Goal: Feedback & Contribution: Submit feedback/report problem

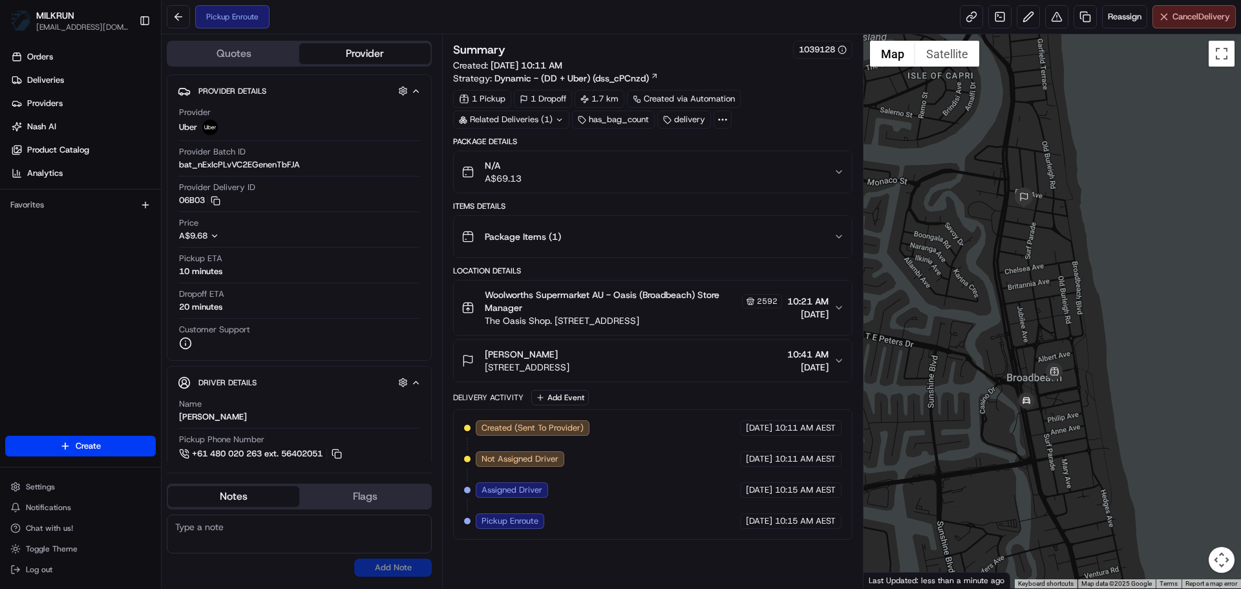
click at [1187, 17] on span "Cancel Delivery" at bounding box center [1202, 17] width 58 height 12
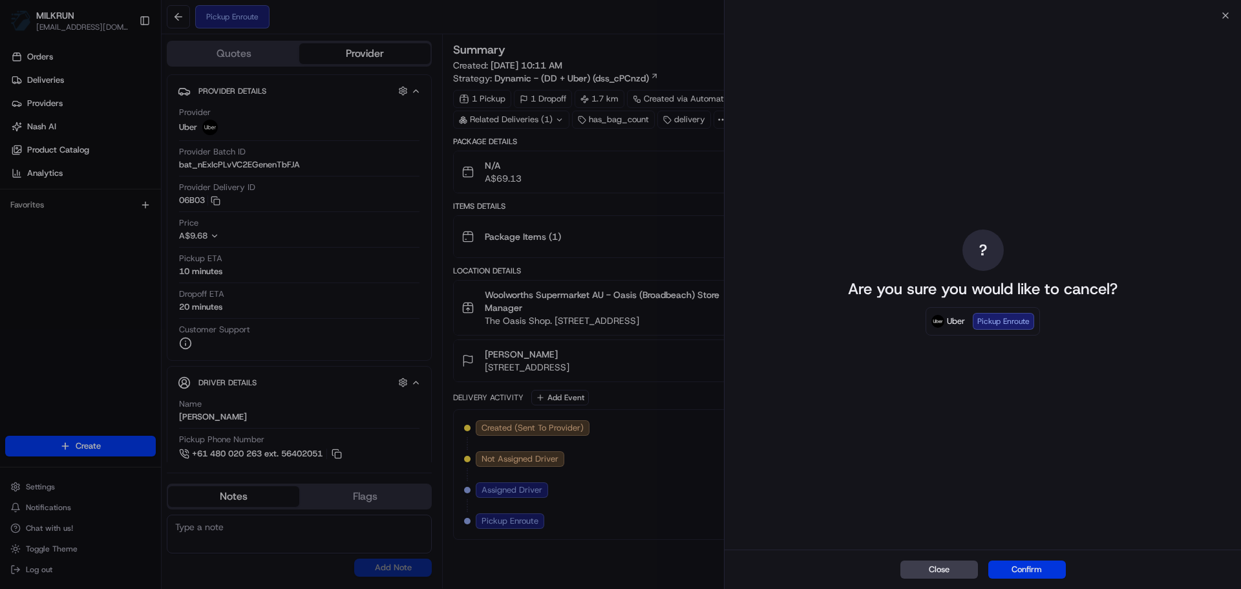
click at [1026, 572] on button "Confirm" at bounding box center [1027, 569] width 78 height 18
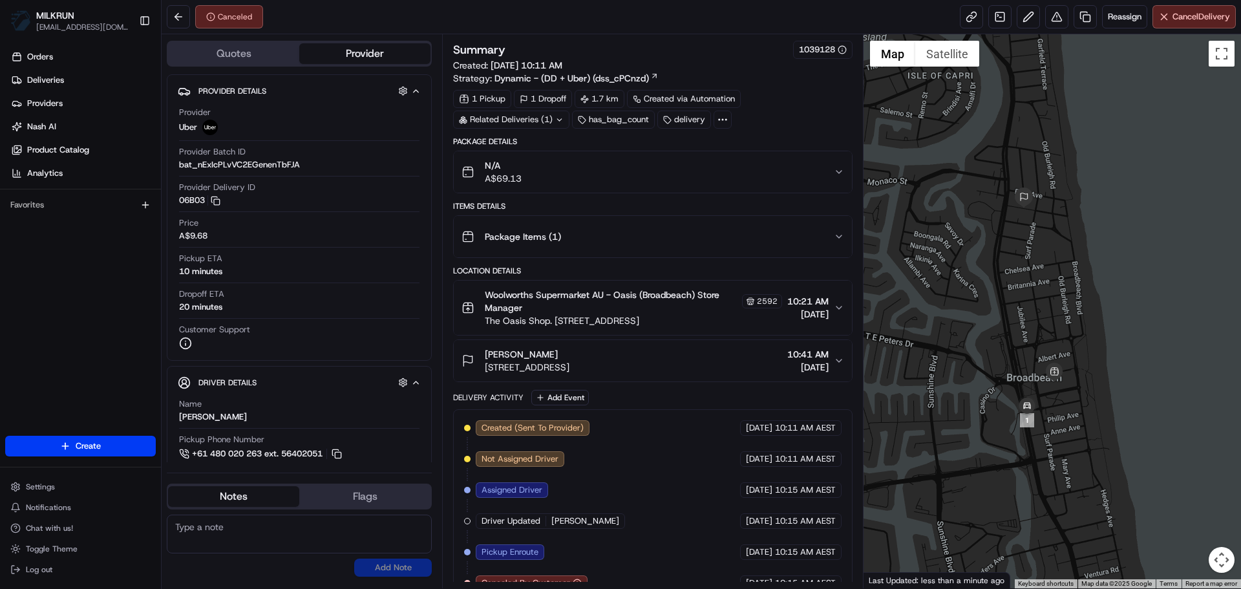
scroll to position [20, 0]
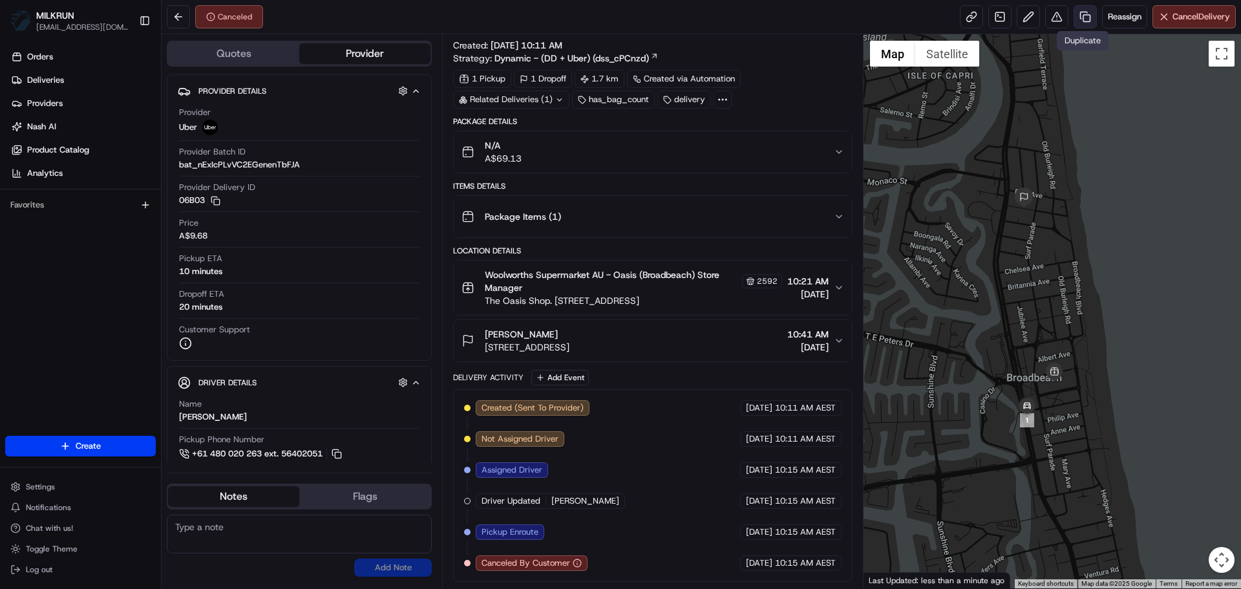
click at [1078, 19] on link at bounding box center [1085, 16] width 23 height 23
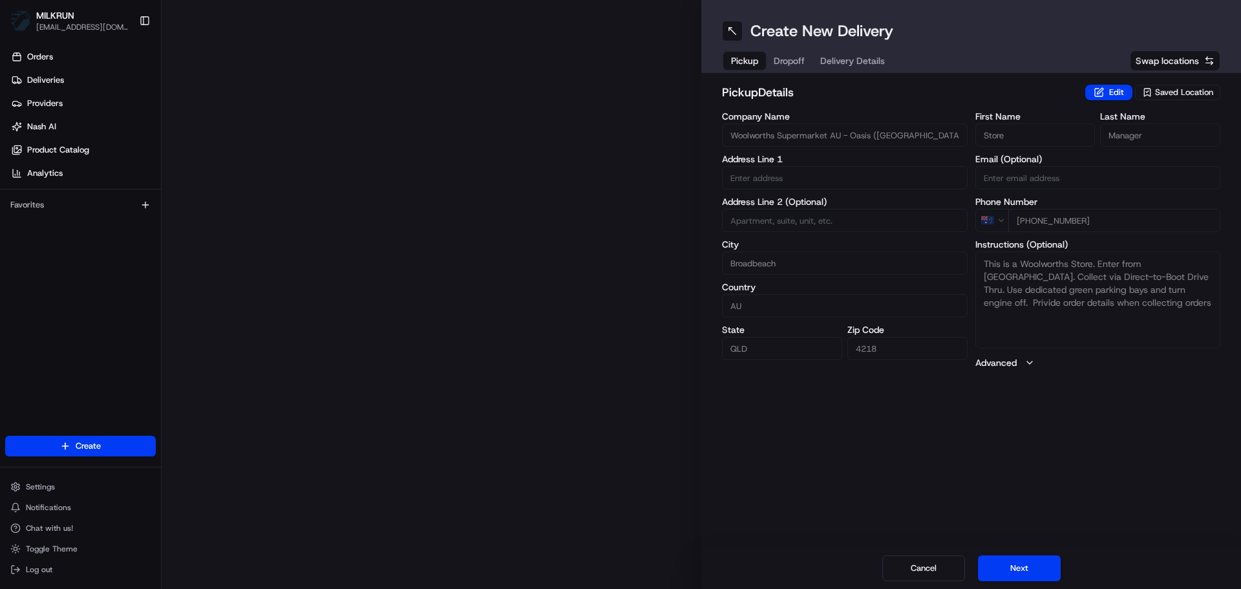
type input "The Oasis Shop. Ctr, 75 Surf Pde"
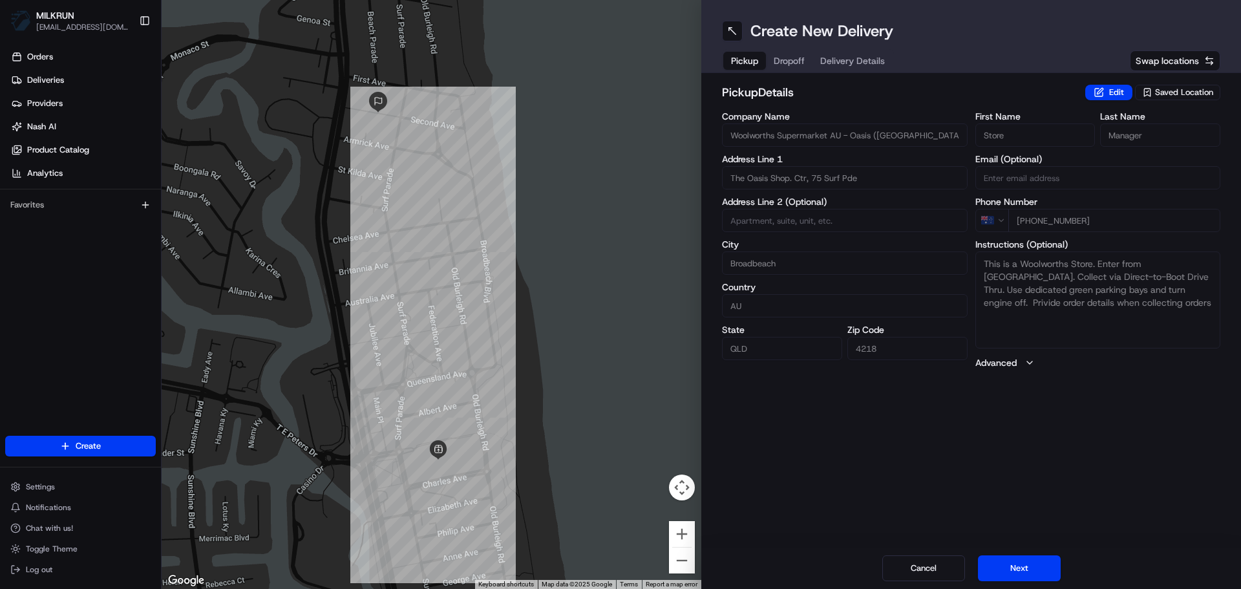
click at [1021, 583] on div "Cancel Next" at bounding box center [971, 567] width 540 height 41
click at [1045, 557] on button "Next" at bounding box center [1019, 568] width 83 height 26
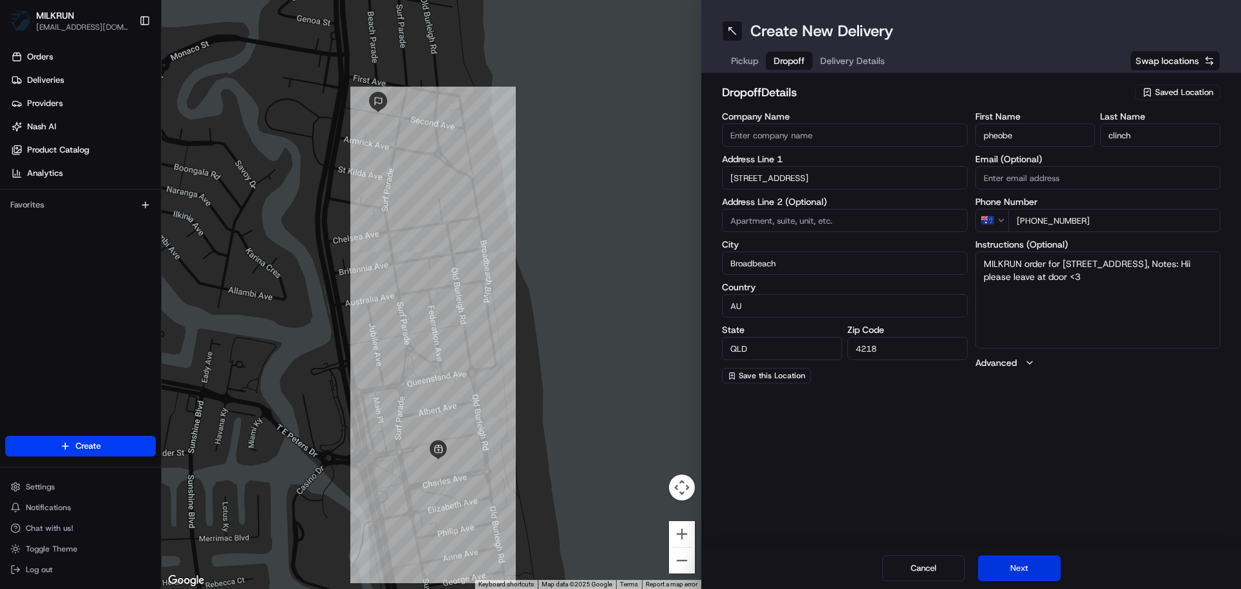
click at [1031, 568] on button "Next" at bounding box center [1019, 568] width 83 height 26
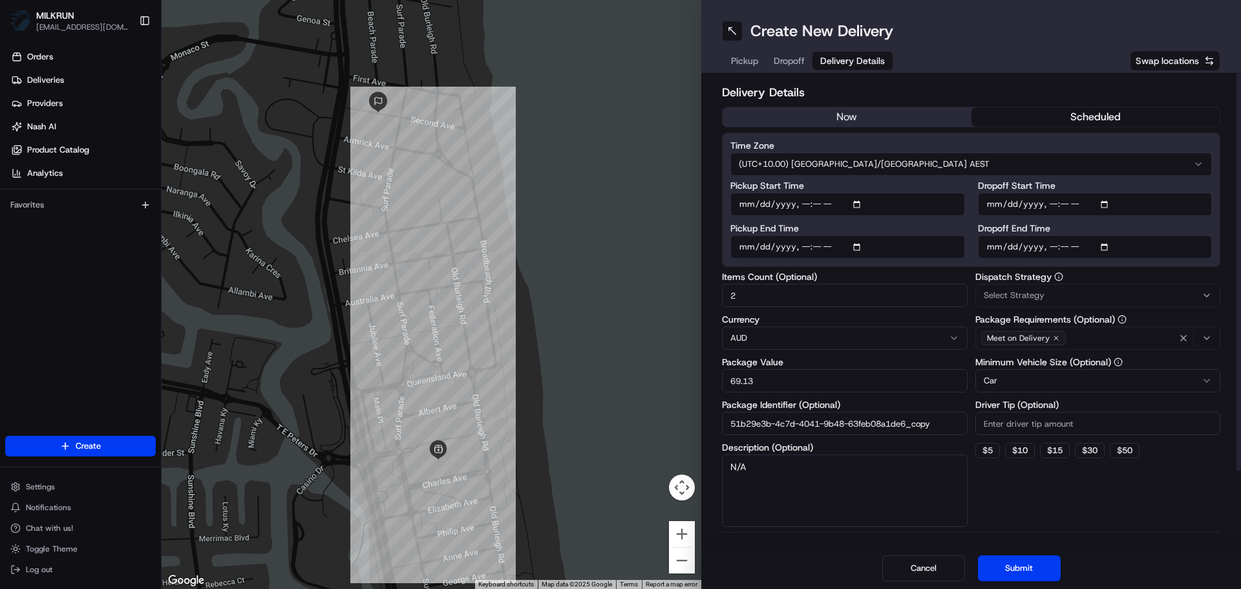
click at [867, 123] on button "now" at bounding box center [847, 116] width 249 height 19
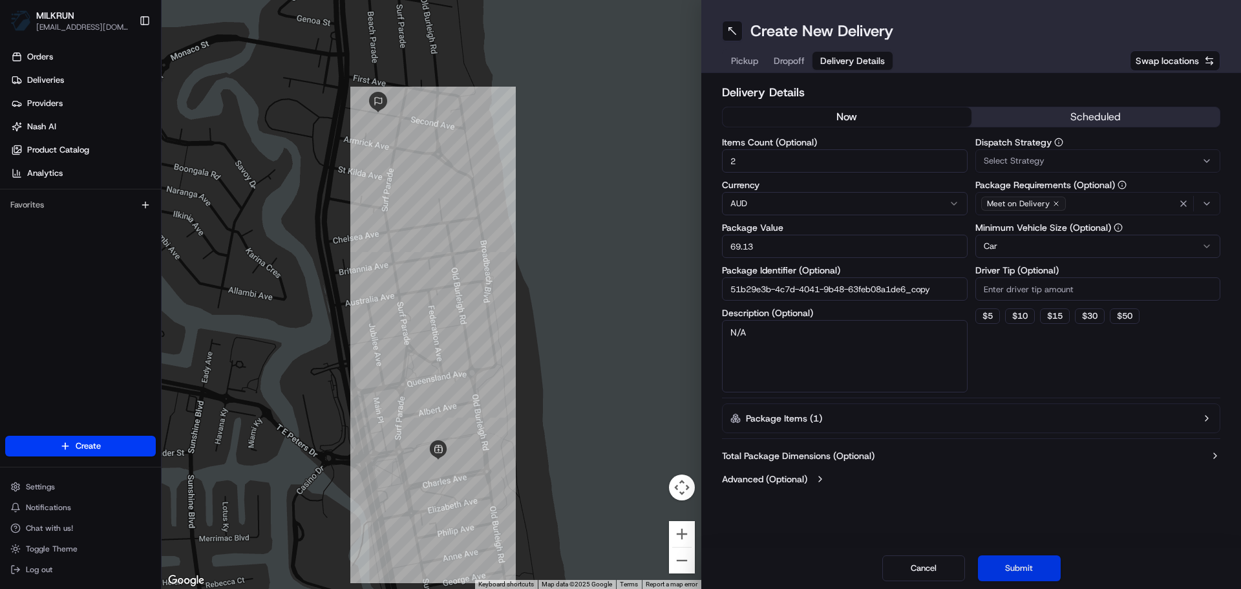
click at [1018, 571] on button "Submit" at bounding box center [1019, 568] width 83 height 26
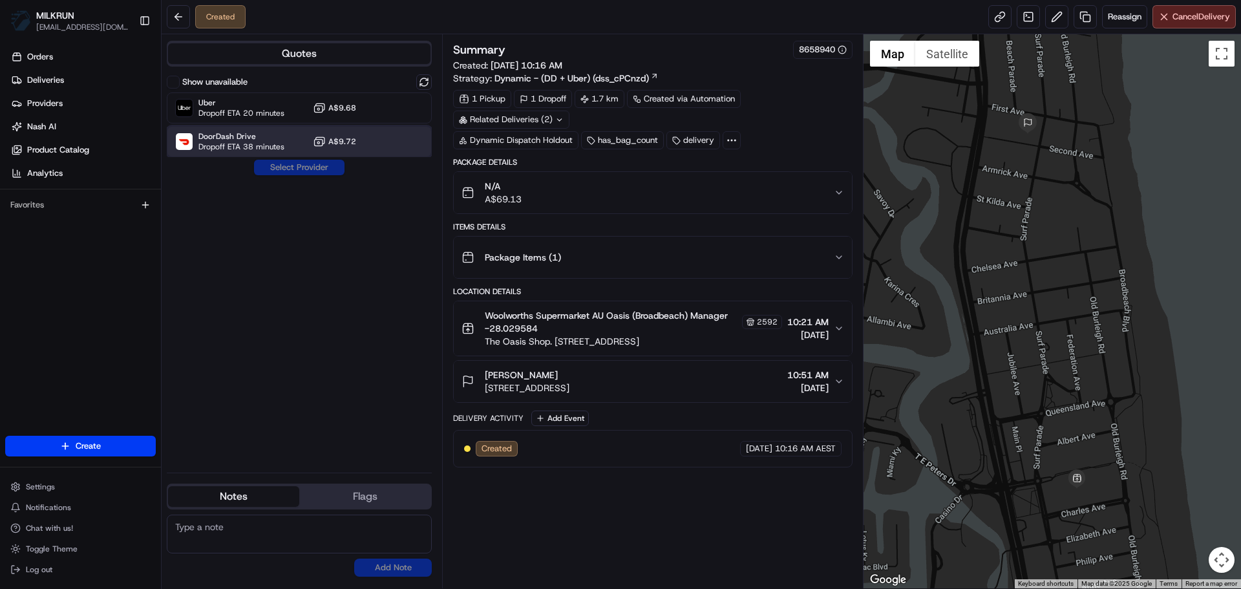
click at [320, 133] on div "DoorDash Drive Dropoff ETA 38 minutes A$9.72" at bounding box center [299, 141] width 265 height 31
click at [304, 167] on button "Assign Provider" at bounding box center [299, 168] width 92 height 16
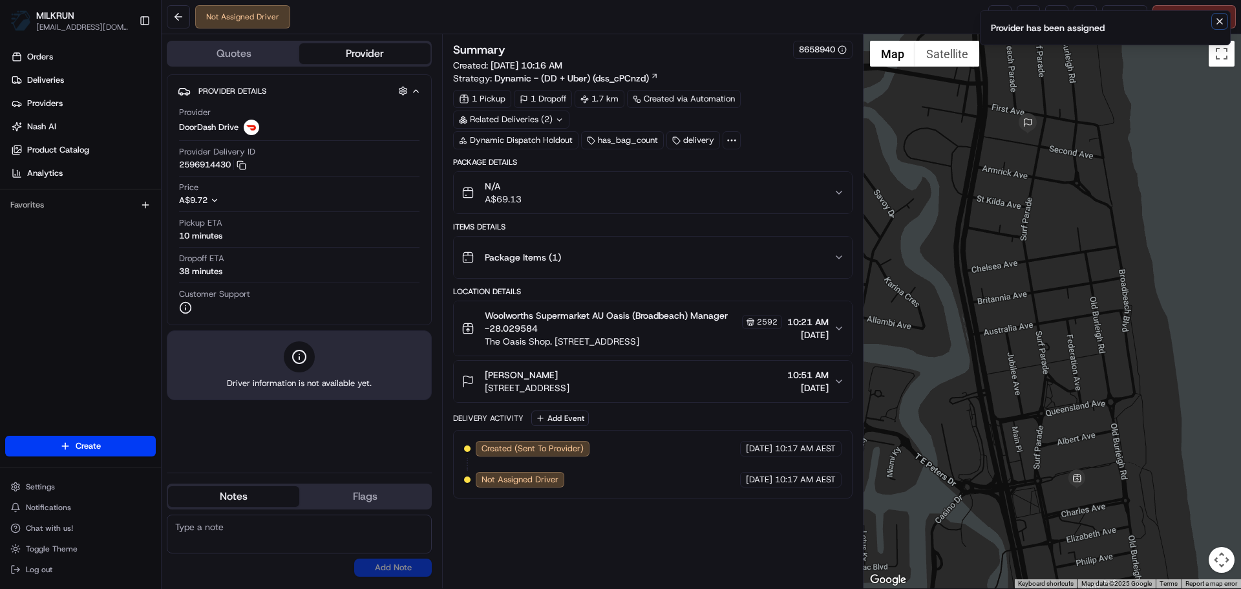
click at [1215, 21] on icon "Notifications (F8)" at bounding box center [1220, 21] width 10 height 10
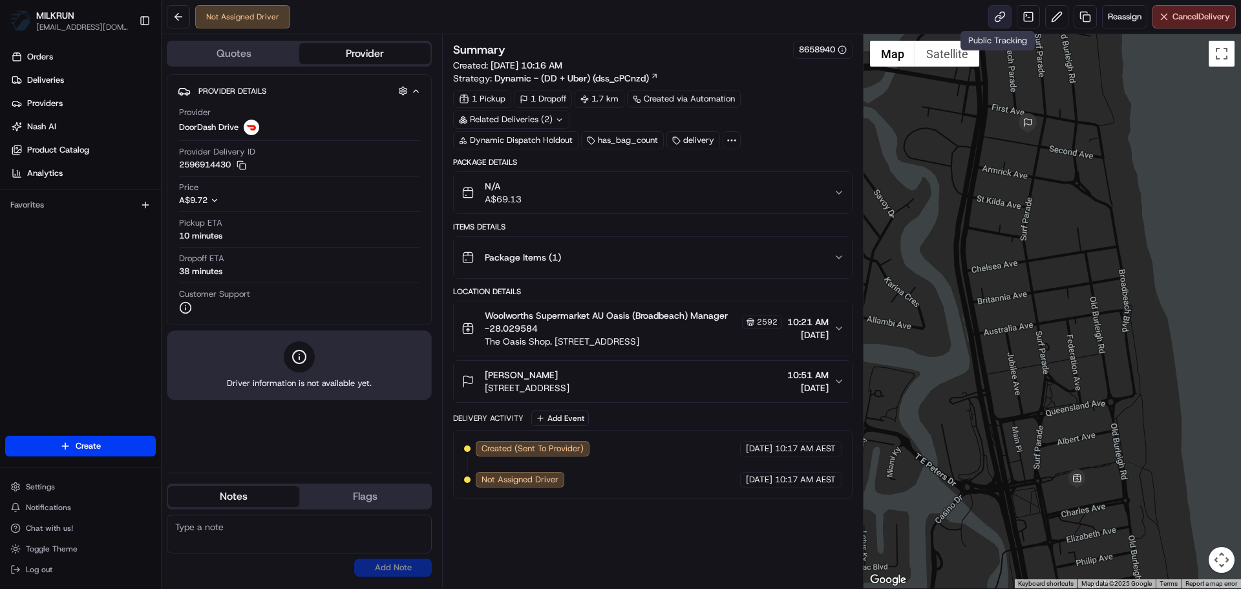
click at [993, 14] on link at bounding box center [999, 16] width 23 height 23
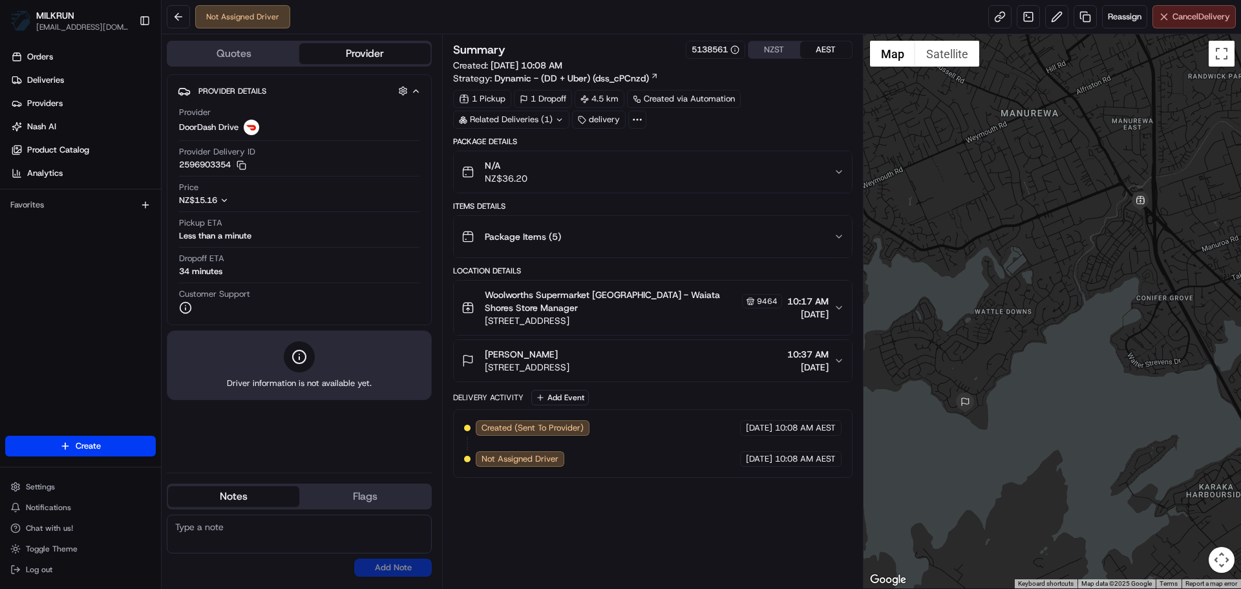
click at [1187, 13] on span "Cancel Delivery" at bounding box center [1202, 17] width 58 height 12
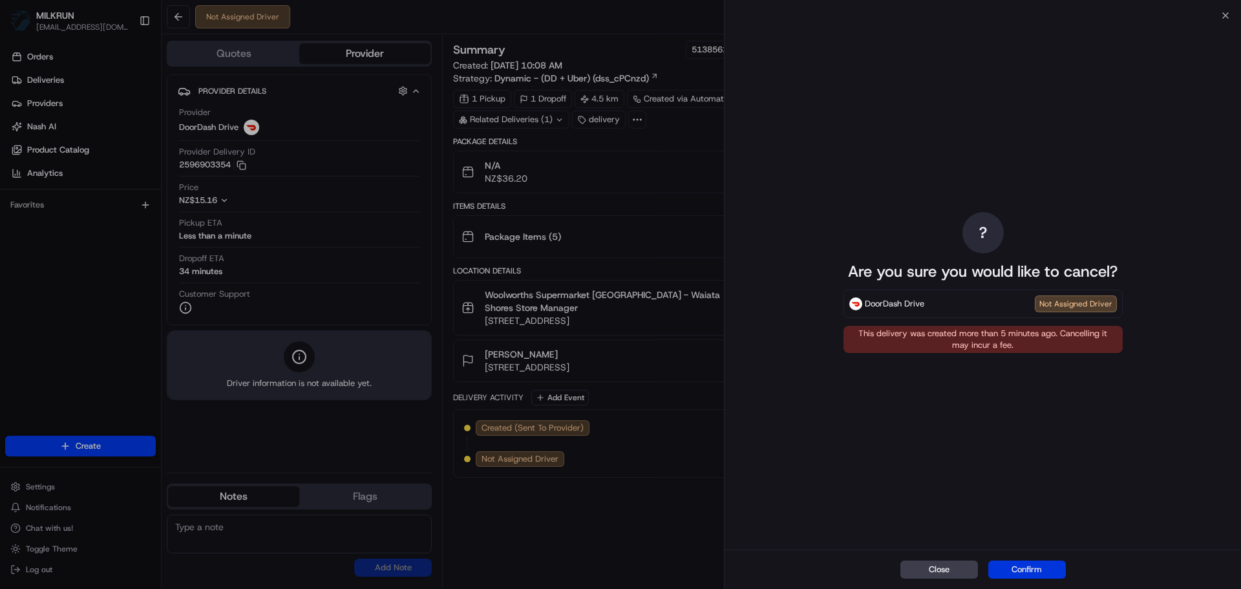
click at [1032, 567] on button "Confirm" at bounding box center [1027, 569] width 78 height 18
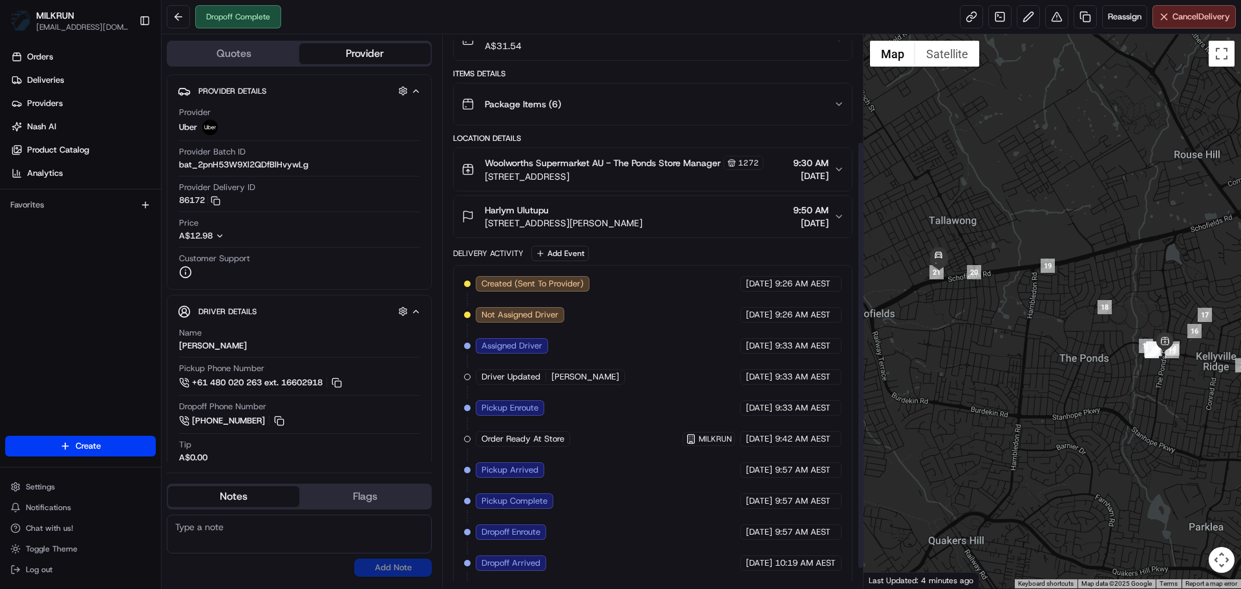
scroll to position [164, 0]
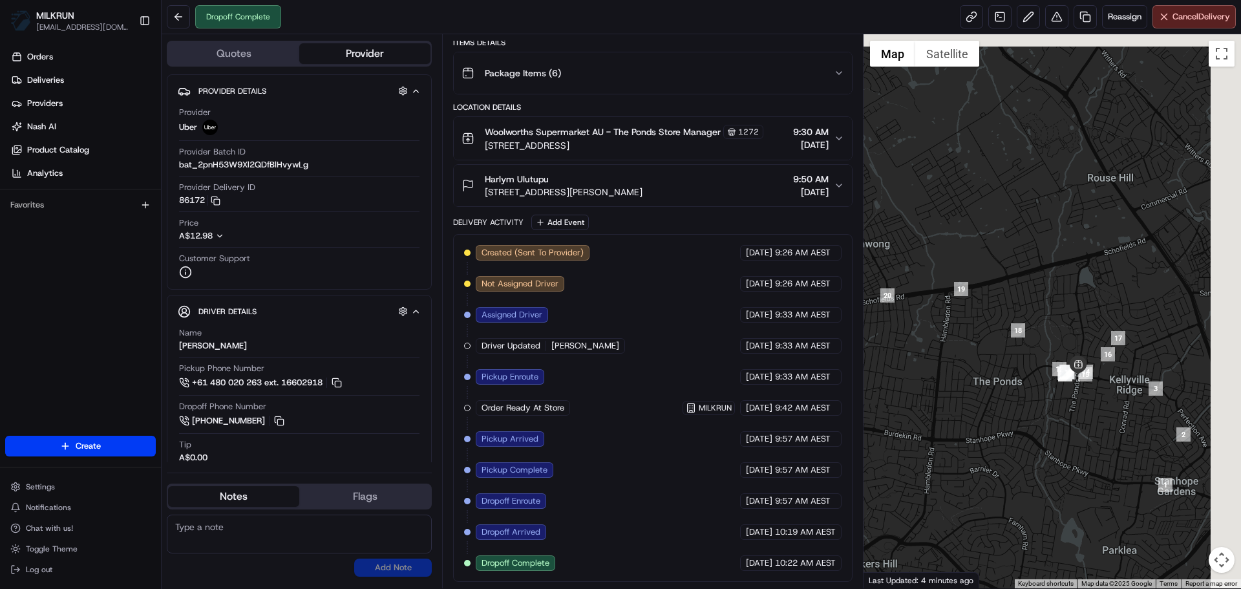
drag, startPoint x: 1113, startPoint y: 405, endPoint x: 1023, endPoint y: 432, distance: 94.3
click at [1023, 432] on div at bounding box center [1053, 311] width 378 height 554
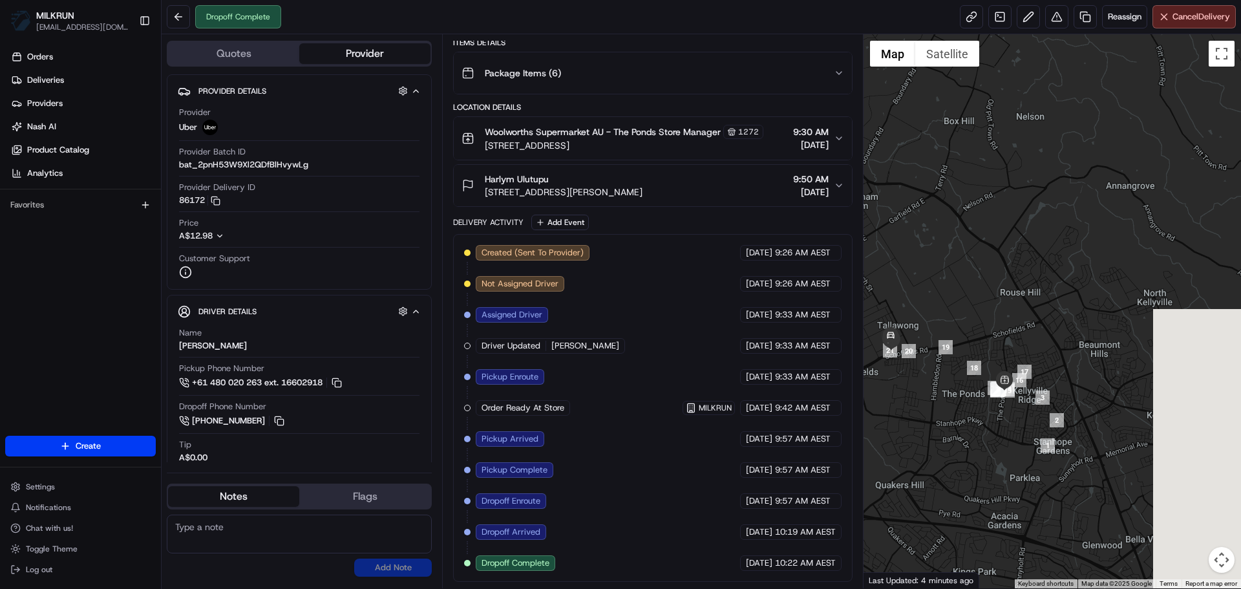
drag, startPoint x: 1068, startPoint y: 405, endPoint x: 959, endPoint y: 405, distance: 108.6
click at [959, 405] on div at bounding box center [1053, 311] width 378 height 554
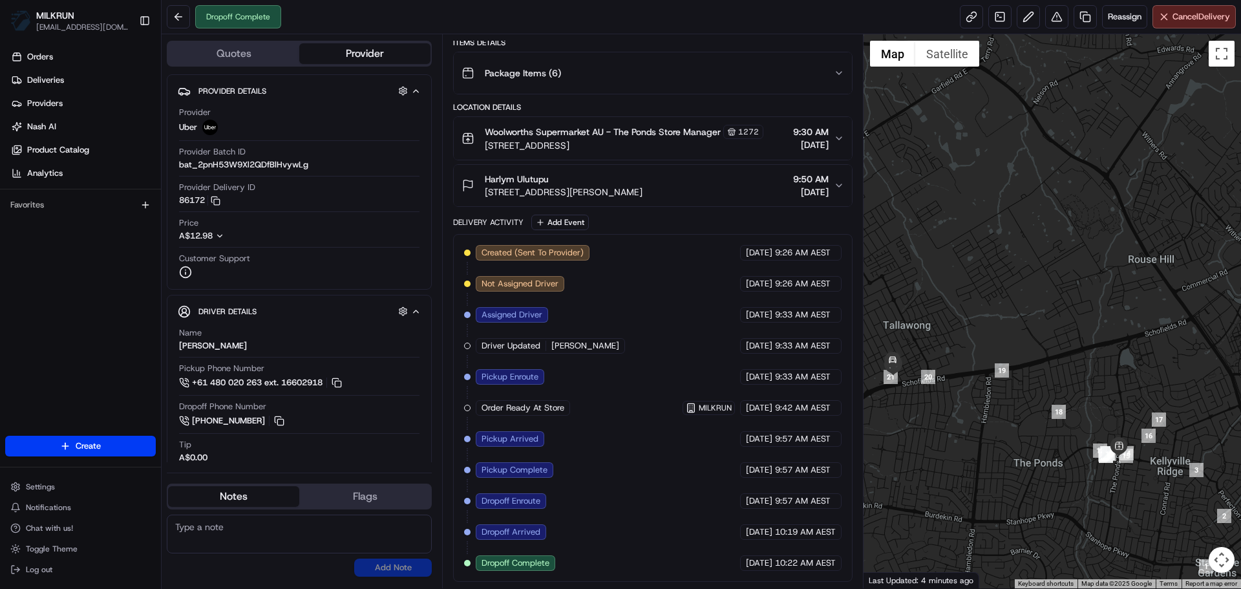
drag, startPoint x: 915, startPoint y: 374, endPoint x: 948, endPoint y: 415, distance: 52.0
click at [948, 415] on div at bounding box center [1053, 311] width 378 height 554
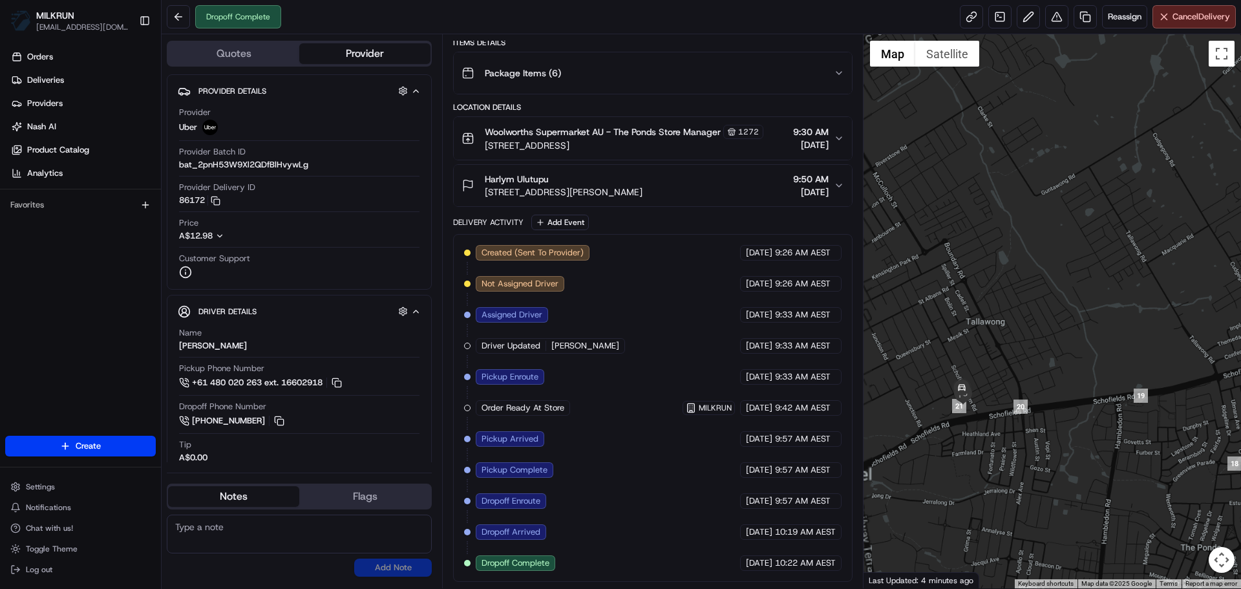
drag, startPoint x: 992, startPoint y: 465, endPoint x: 1002, endPoint y: 469, distance: 11.3
click at [1002, 469] on div at bounding box center [1053, 311] width 378 height 554
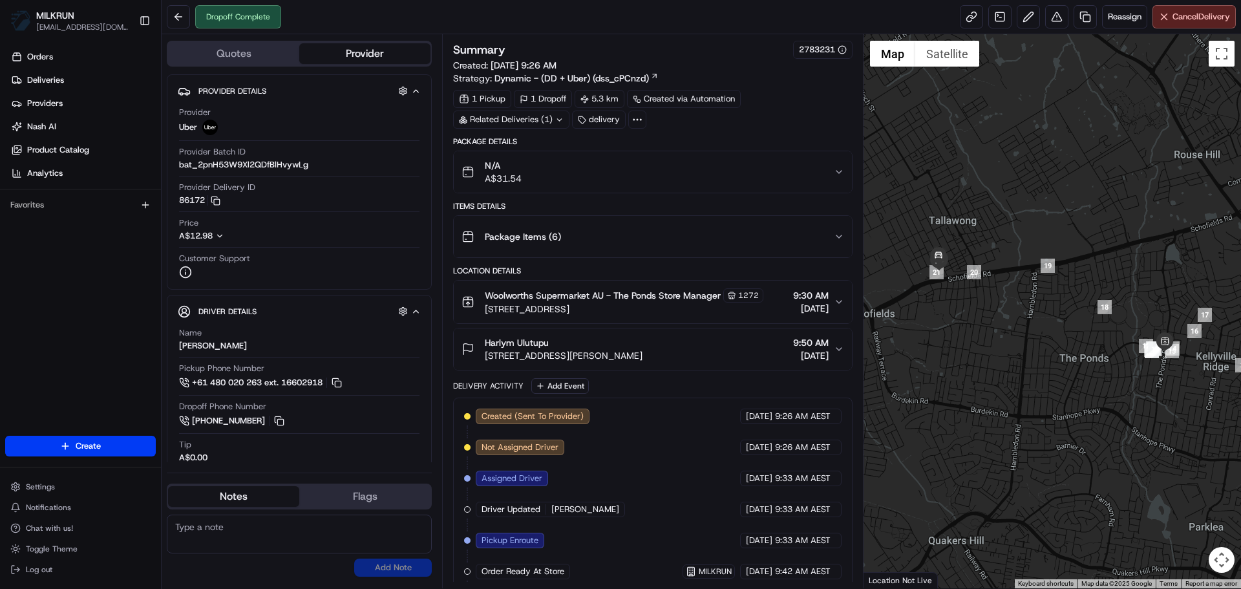
click at [664, 346] on div "Harlym Ulutupu 5C Josue Cres, Tallawong, NSW 2762, AU 9:50 AM 23/08/2025" at bounding box center [648, 349] width 372 height 26
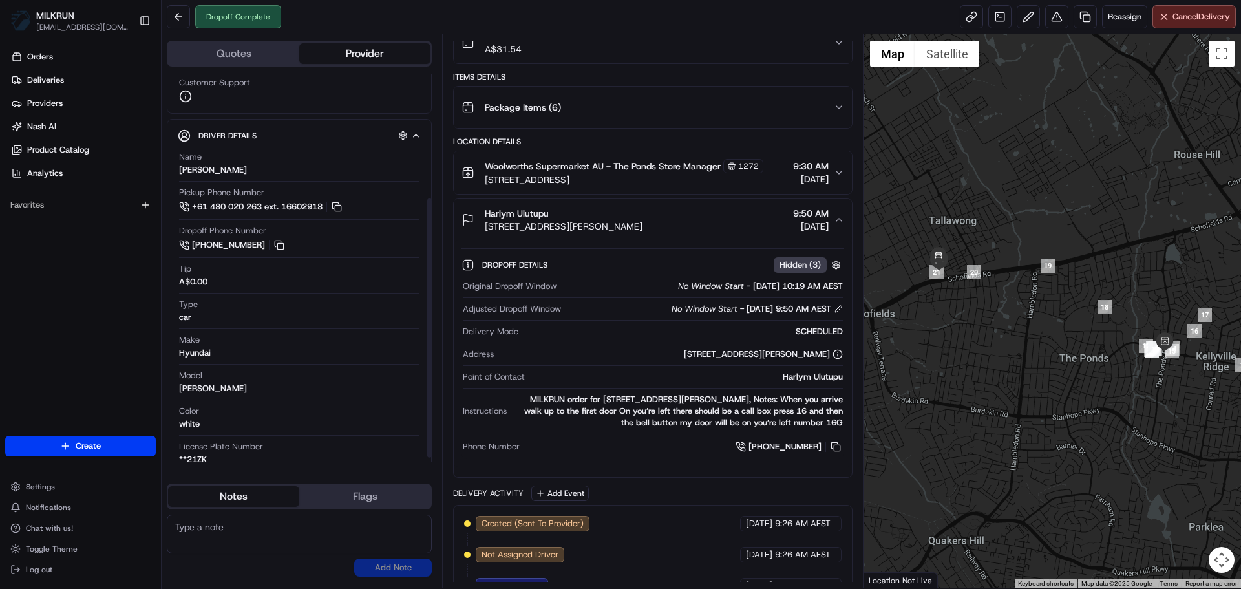
scroll to position [128, 0]
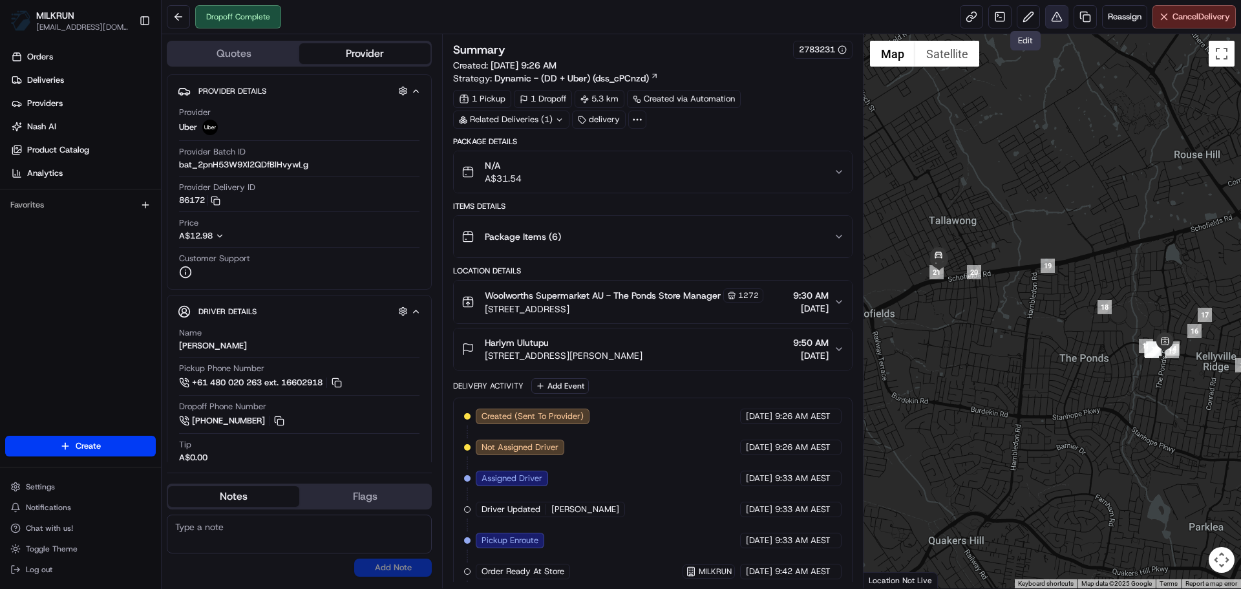
click at [1047, 15] on button at bounding box center [1056, 16] width 23 height 23
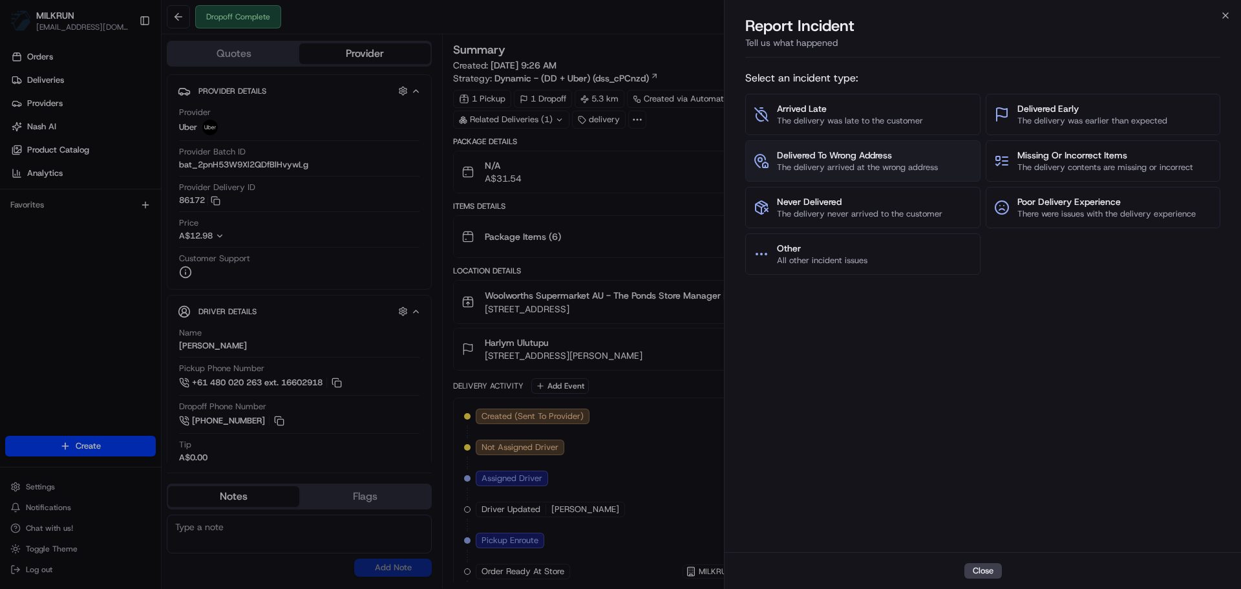
click at [865, 169] on span "The delivery arrived at the wrong address" at bounding box center [857, 168] width 161 height 12
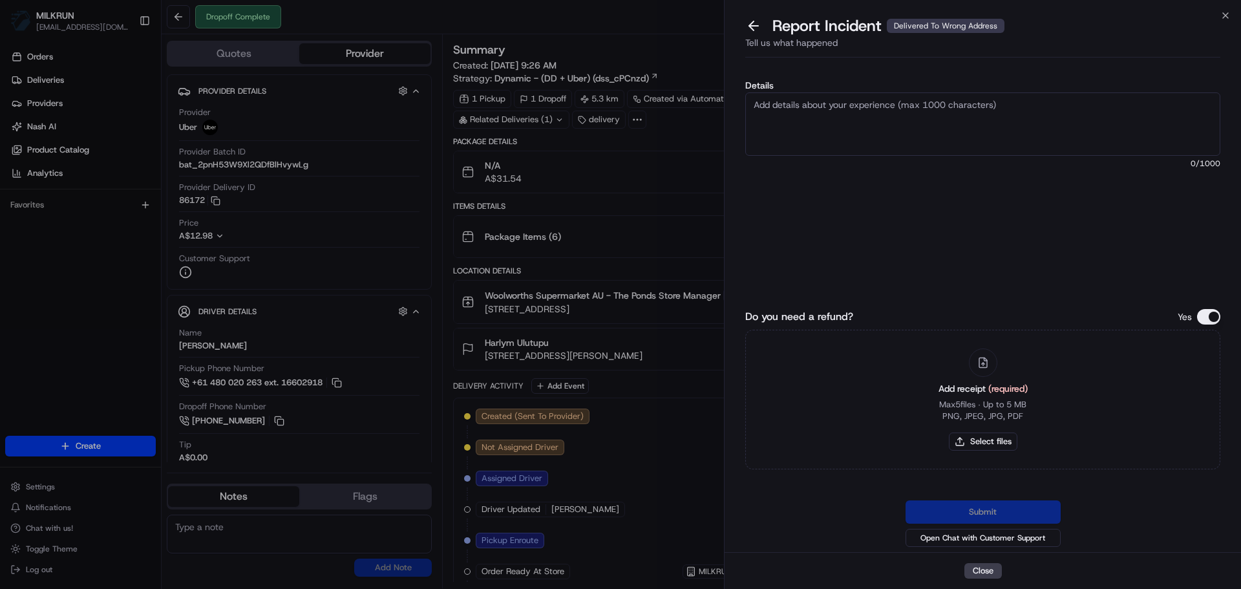
click at [849, 119] on textarea "Details" at bounding box center [982, 123] width 475 height 63
type textarea "C"
drag, startPoint x: 1037, startPoint y: 115, endPoint x: 1197, endPoint y: 122, distance: 160.5
click at [1197, 122] on textarea "Order was ordered to the wrong address however customer made attempt to contact…" at bounding box center [982, 123] width 475 height 63
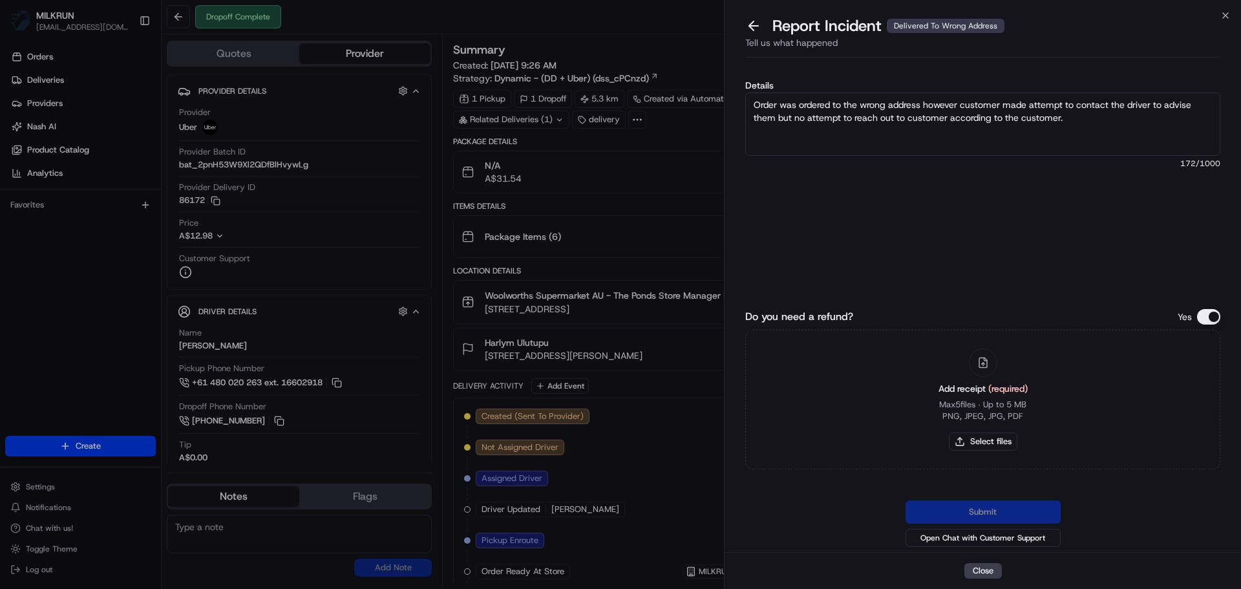
click at [1166, 100] on textarea "Order was ordered to the wrong address however customer made attempt to contact…" at bounding box center [982, 123] width 475 height 63
click at [783, 114] on textarea "Order was ordered to the wrong address however customer made attempt to contact…" at bounding box center [982, 123] width 475 height 63
click at [849, 122] on textarea "Order was ordered to the wrong address however customer made attempt to contact…" at bounding box center [982, 123] width 475 height 63
drag, startPoint x: 1079, startPoint y: 119, endPoint x: 795, endPoint y: 120, distance: 284.4
click at [795, 120] on textarea "Order was ordered to the wrong address however customer made attempt to contact…" at bounding box center [982, 123] width 475 height 63
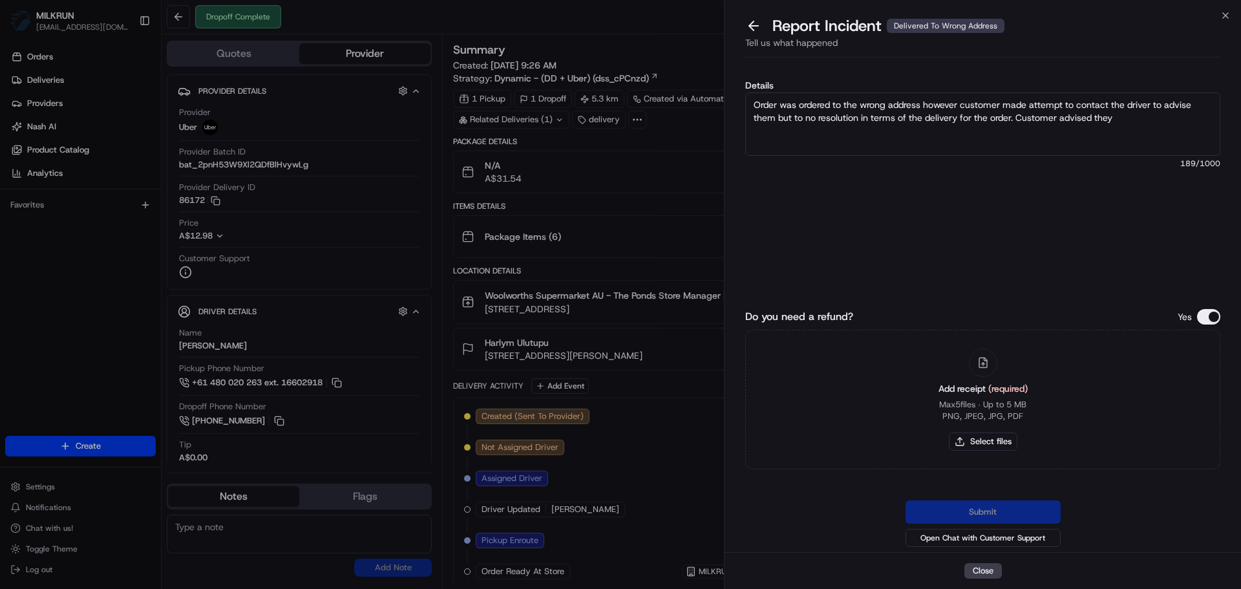
drag, startPoint x: 809, startPoint y: 127, endPoint x: 1079, endPoint y: 104, distance: 271.2
click at [1079, 104] on textarea "Order was ordered to the wrong address however customer made attempt to contact…" at bounding box center [982, 123] width 475 height 63
click at [841, 130] on textarea "Order was ordered to the wrong address however customer made attempt to contact…" at bounding box center [982, 123] width 475 height 63
drag, startPoint x: 1023, startPoint y: 137, endPoint x: 1141, endPoint y: 126, distance: 118.2
click at [1141, 126] on textarea "Order was ordered to the wrong address however customer made attempt to contact…" at bounding box center [982, 123] width 475 height 63
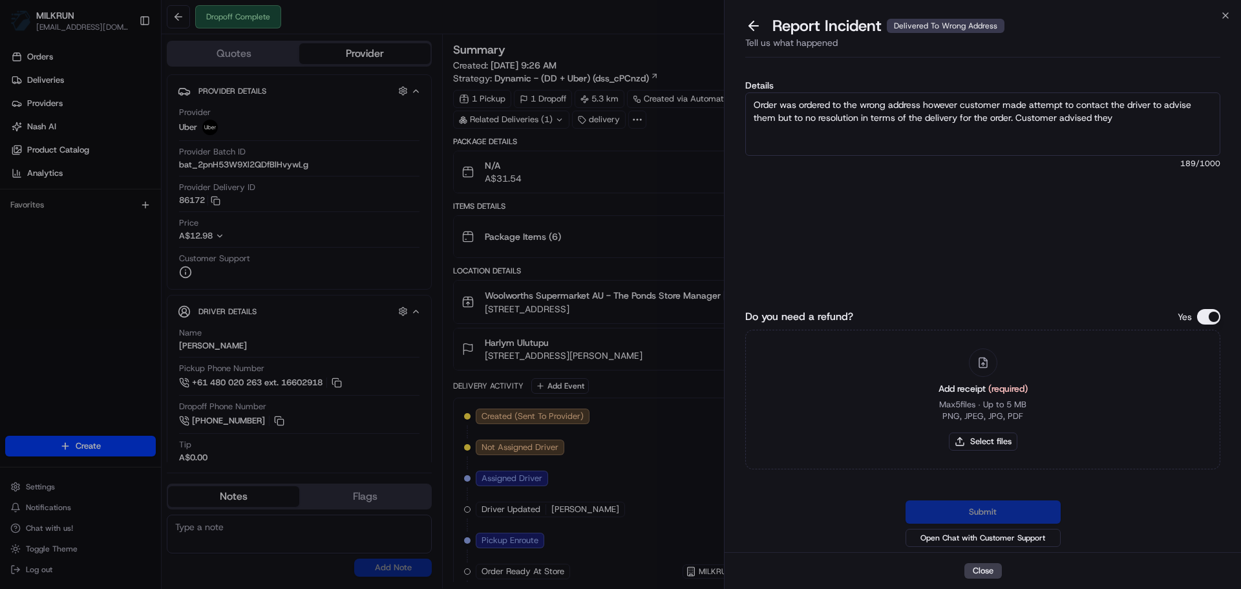
click at [1141, 126] on textarea "Order was ordered to the wrong address however customer made attempt to contact…" at bounding box center [982, 123] width 475 height 63
click at [1134, 132] on textarea "Order was ordered to the wrong address however customer made attempt to contact…" at bounding box center [982, 123] width 475 height 63
click at [852, 122] on textarea "Order was ordered to the wrong address however customer made attempt to contact…" at bounding box center [982, 123] width 475 height 63
click at [997, 107] on textarea "Order was ordered to the wrong address however customer made attempt to contact…" at bounding box center [982, 123] width 475 height 63
click at [1007, 123] on textarea "Order was ordered to the wrong address however customer made attempt to contact…" at bounding box center [982, 123] width 475 height 63
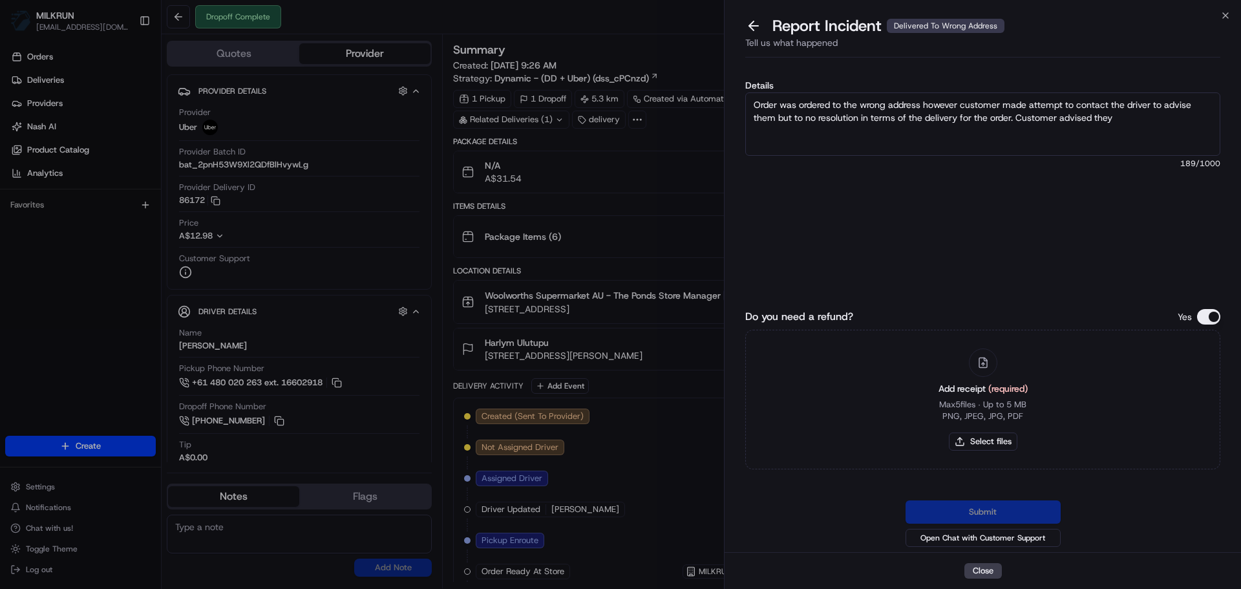
click at [1153, 113] on textarea "Order was ordered to the wrong address however customer made attempt to contact…" at bounding box center [982, 123] width 475 height 63
click at [1173, 133] on textarea "Order was ordered to the wrong address however customer made attempt to contact…" at bounding box center [982, 123] width 475 height 63
click at [1201, 134] on textarea "Order was ordered to the wrong address however customer made attempt to contact…" at bounding box center [982, 123] width 475 height 63
type textarea "Order was ordered to the wrong address however customer made attempt to contact…"
click at [960, 444] on button "Select files" at bounding box center [983, 441] width 69 height 18
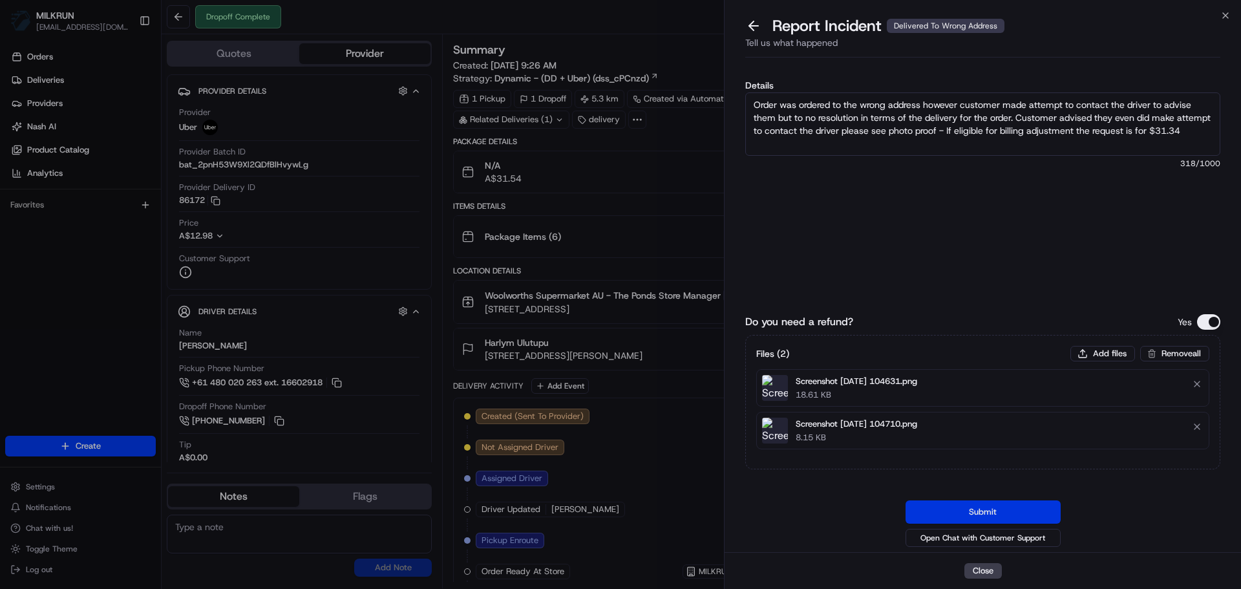
drag, startPoint x: 943, startPoint y: 511, endPoint x: 935, endPoint y: 516, distance: 9.7
click at [935, 516] on button "Submit" at bounding box center [983, 511] width 155 height 23
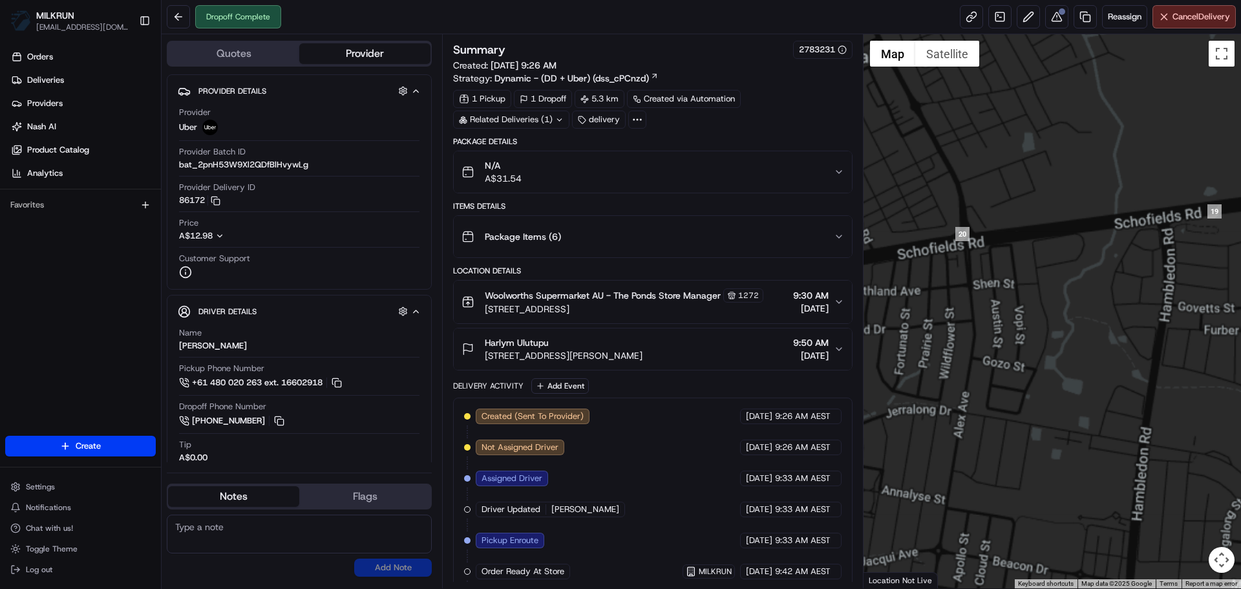
drag, startPoint x: 1005, startPoint y: 292, endPoint x: 1037, endPoint y: 294, distance: 31.8
click at [1037, 294] on div at bounding box center [1053, 311] width 378 height 554
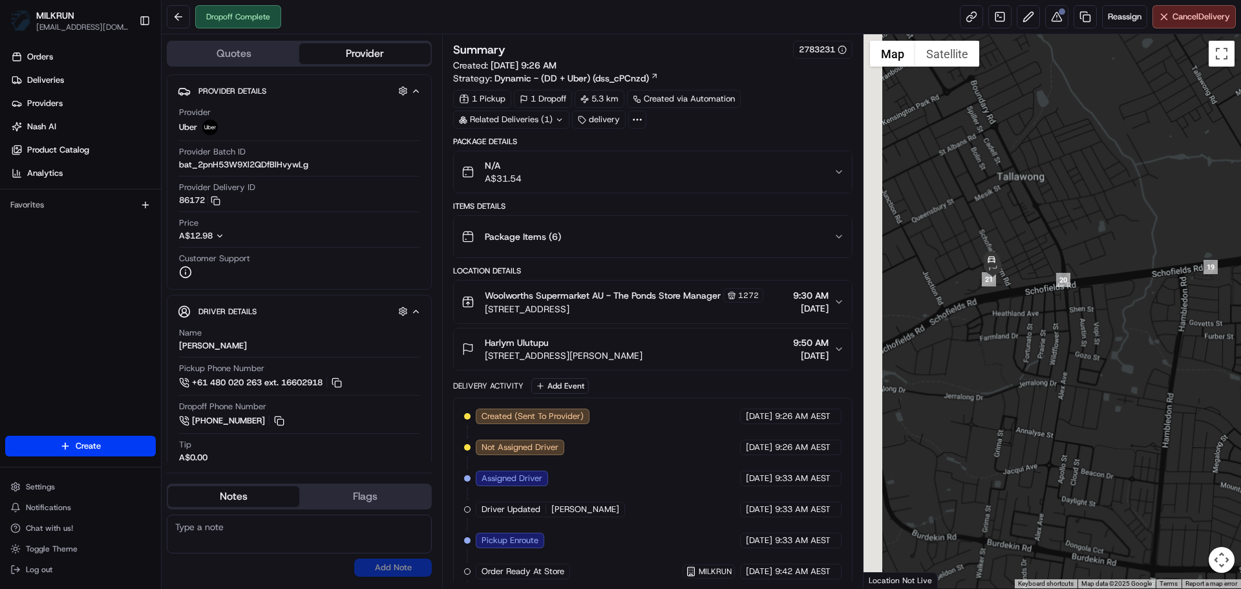
drag, startPoint x: 977, startPoint y: 308, endPoint x: 1010, endPoint y: 326, distance: 37.4
click at [1070, 324] on div at bounding box center [1053, 311] width 378 height 554
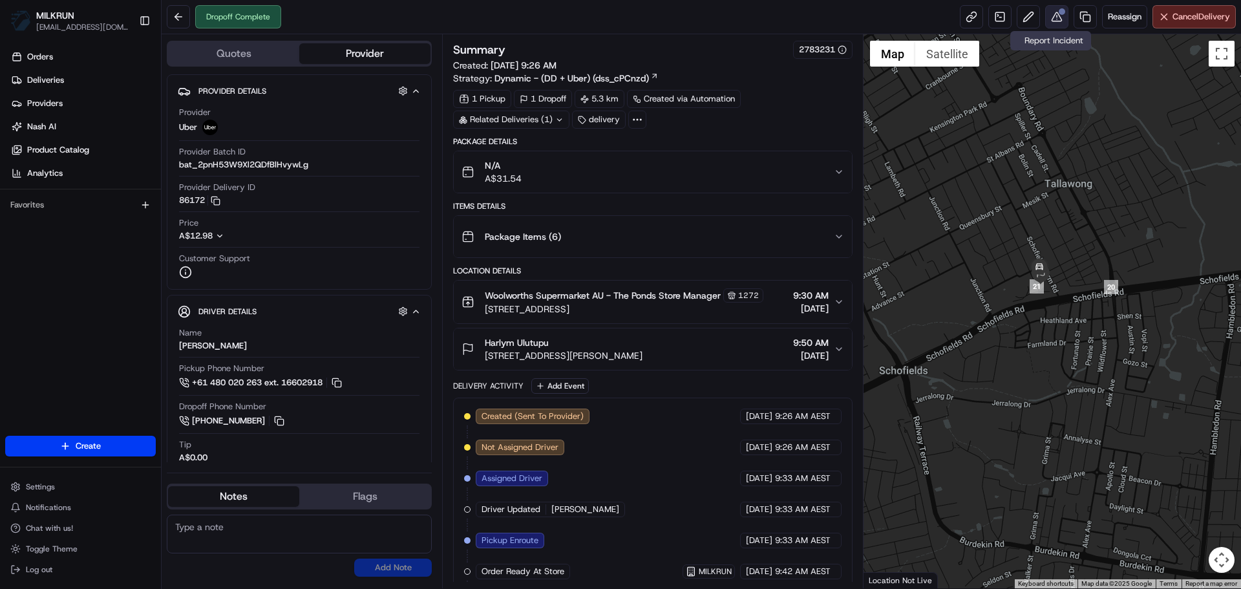
click at [1050, 23] on button at bounding box center [1056, 16] width 23 height 23
